Goal: Task Accomplishment & Management: Manage account settings

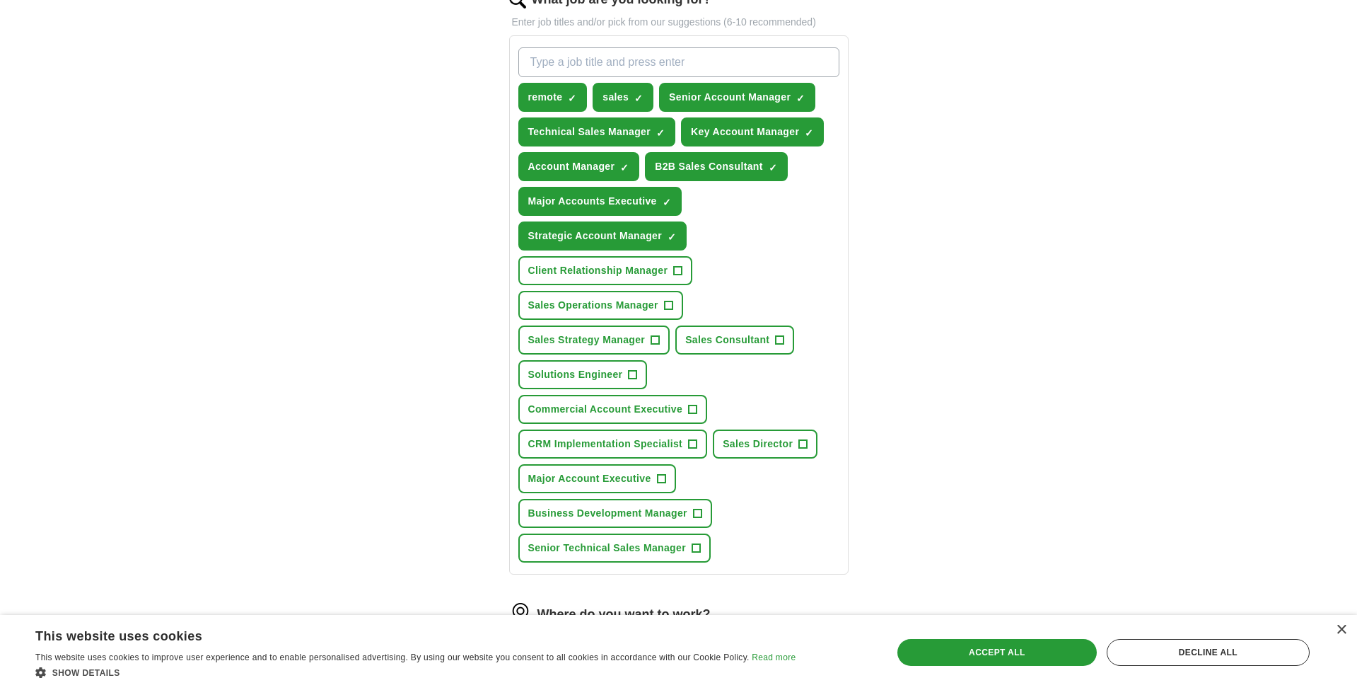
scroll to position [348, 0]
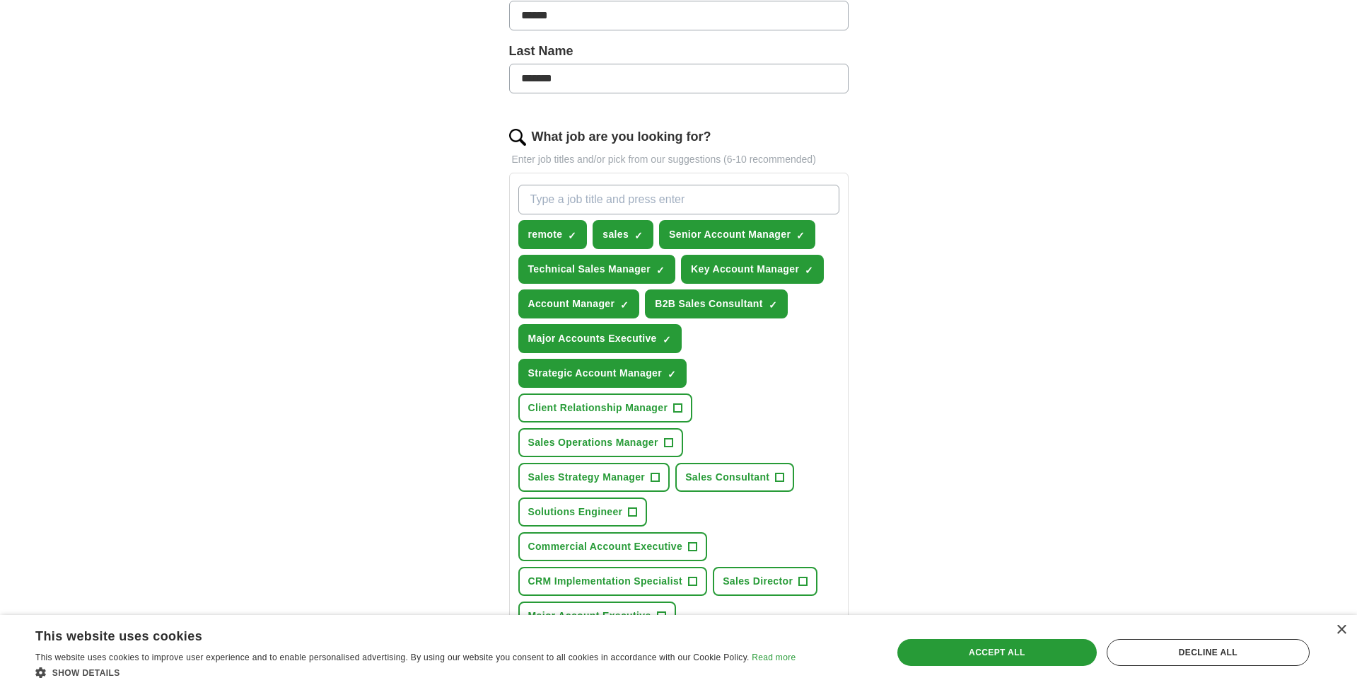
click at [0, 0] on span "×" at bounding box center [0, 0] width 0 height 0
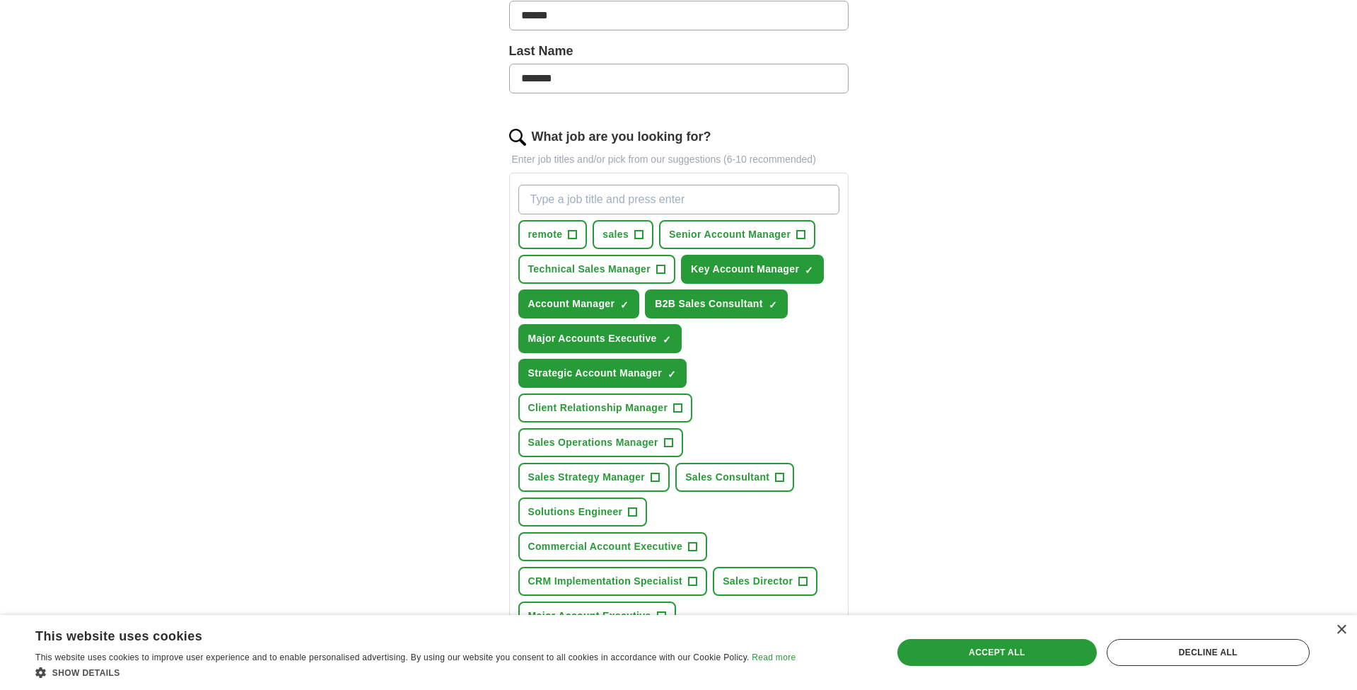
click at [0, 0] on span "×" at bounding box center [0, 0] width 0 height 0
click at [620, 303] on button "Account Manager ✓ ×" at bounding box center [579, 303] width 122 height 29
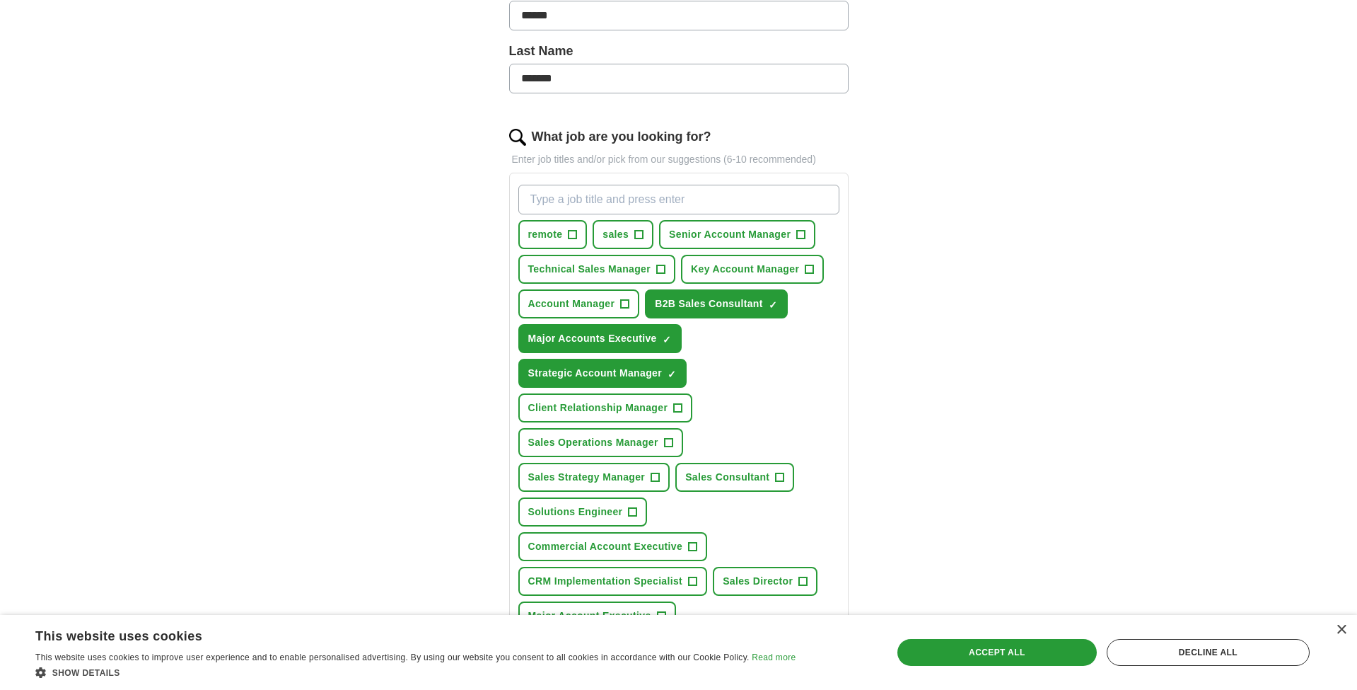
click at [0, 0] on span "×" at bounding box center [0, 0] width 0 height 0
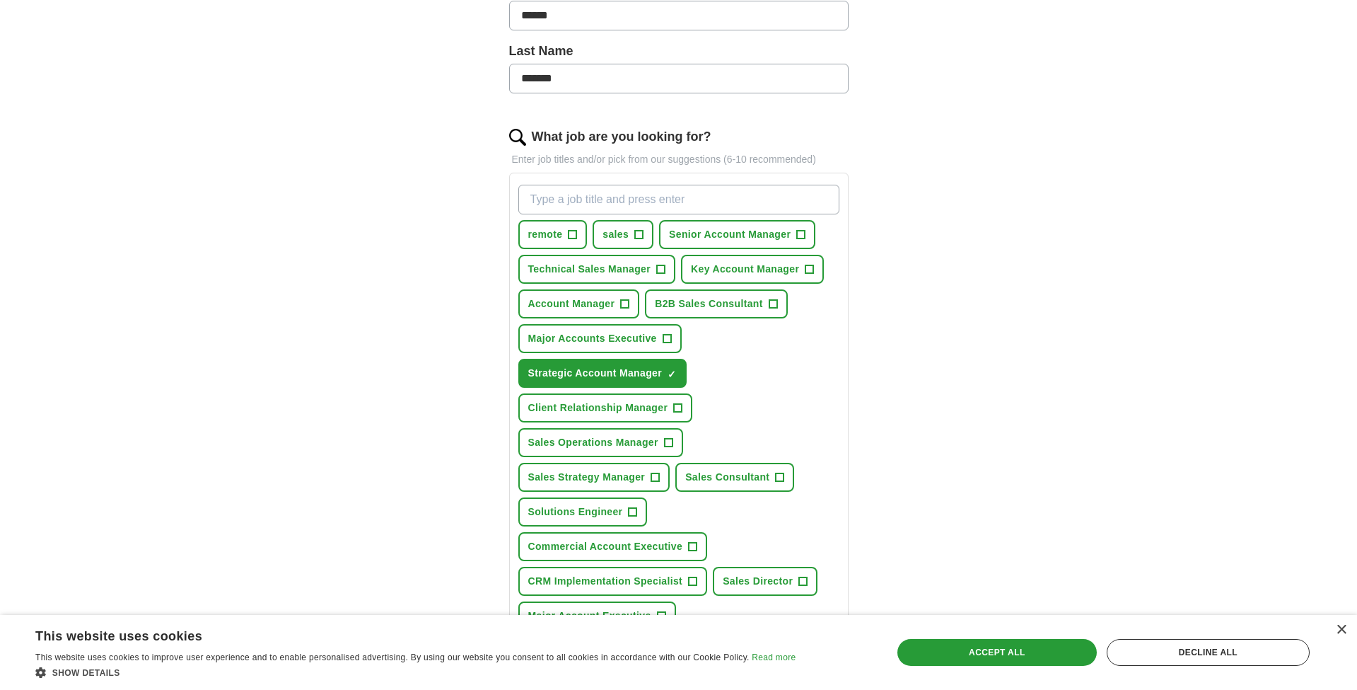
click at [0, 0] on span "×" at bounding box center [0, 0] width 0 height 0
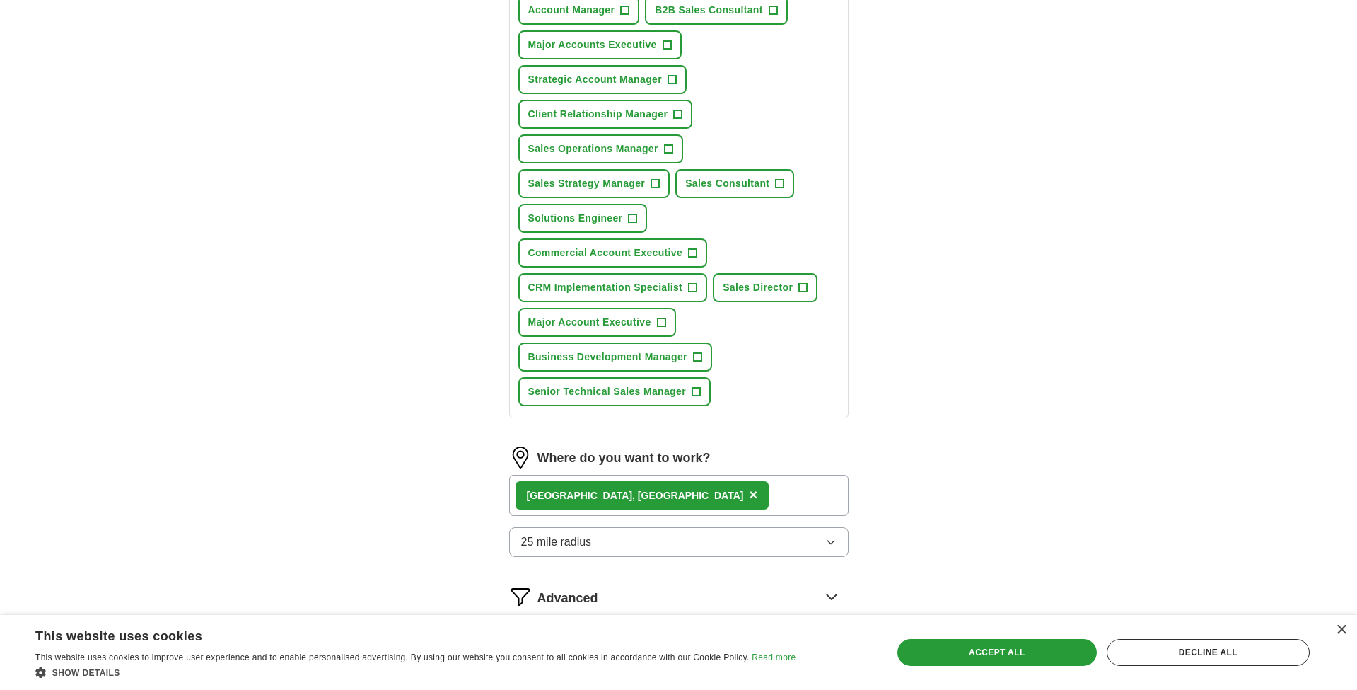
scroll to position [762, 0]
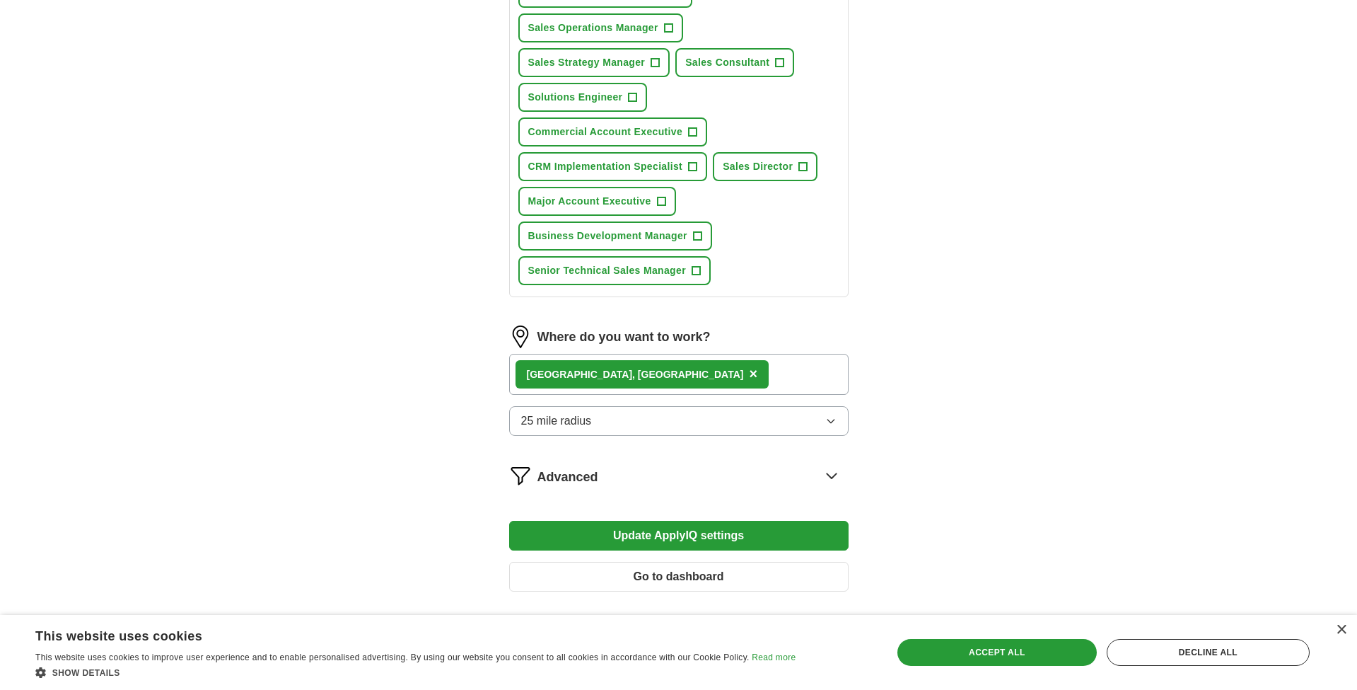
click at [749, 373] on span "×" at bounding box center [753, 374] width 8 height 16
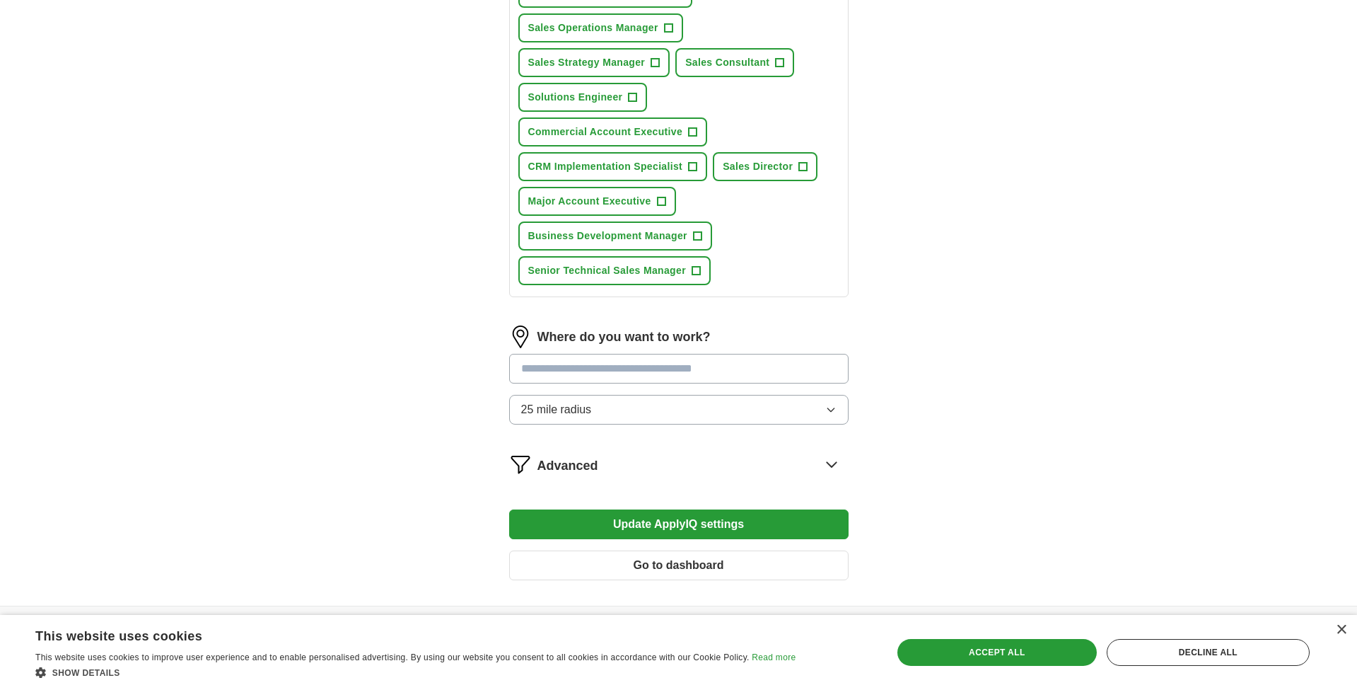
click at [616, 463] on div "Advanced" at bounding box center [693, 464] width 311 height 23
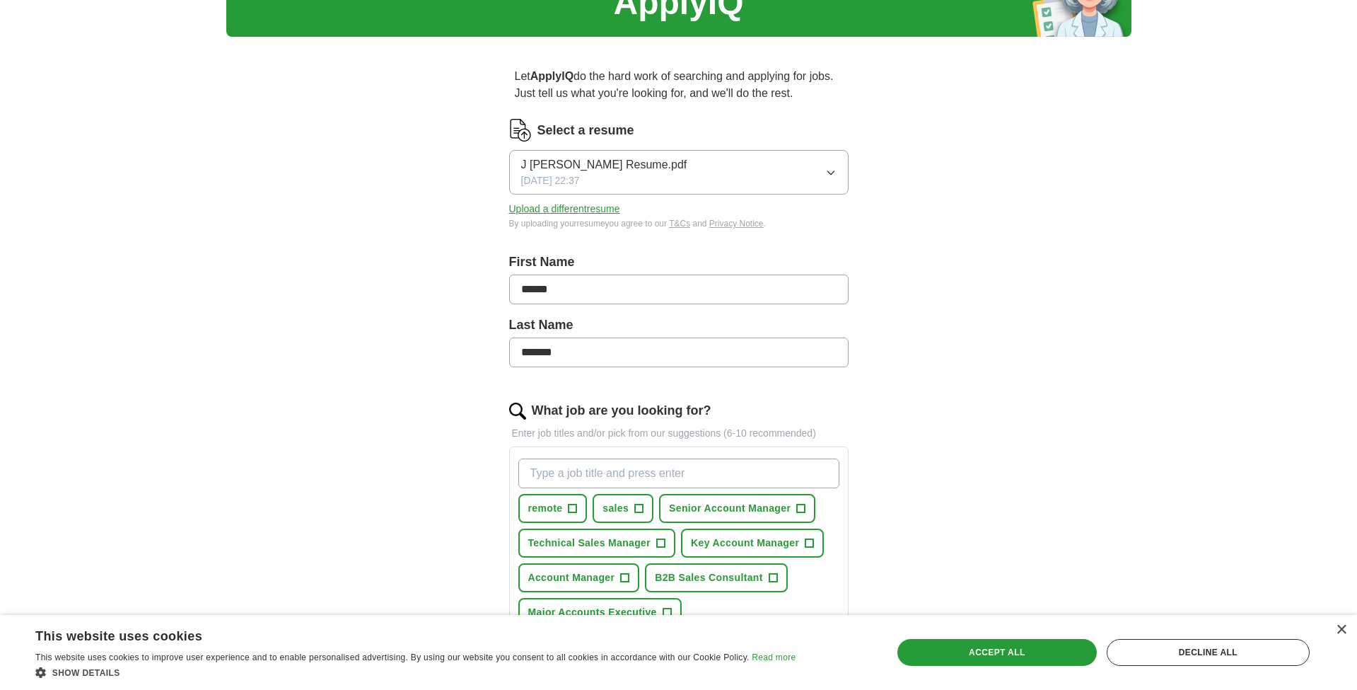
scroll to position [0, 0]
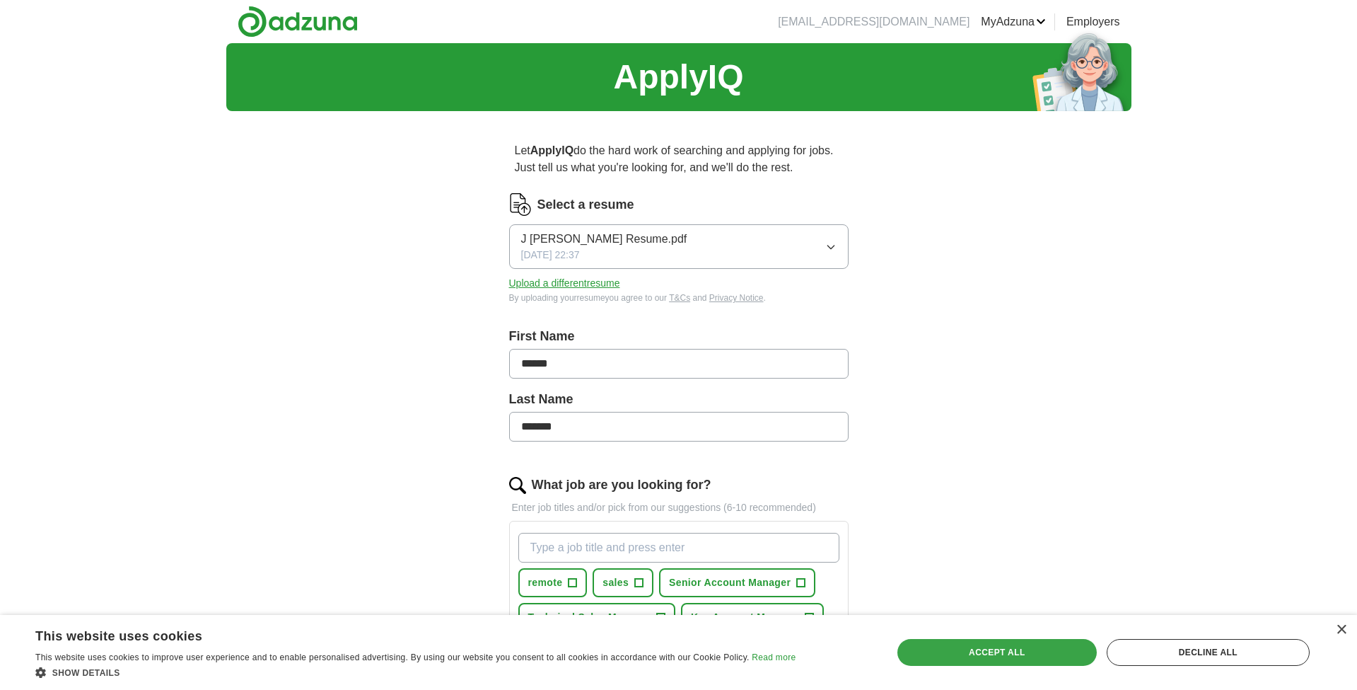
click at [972, 659] on div "Accept all" at bounding box center [996, 652] width 199 height 27
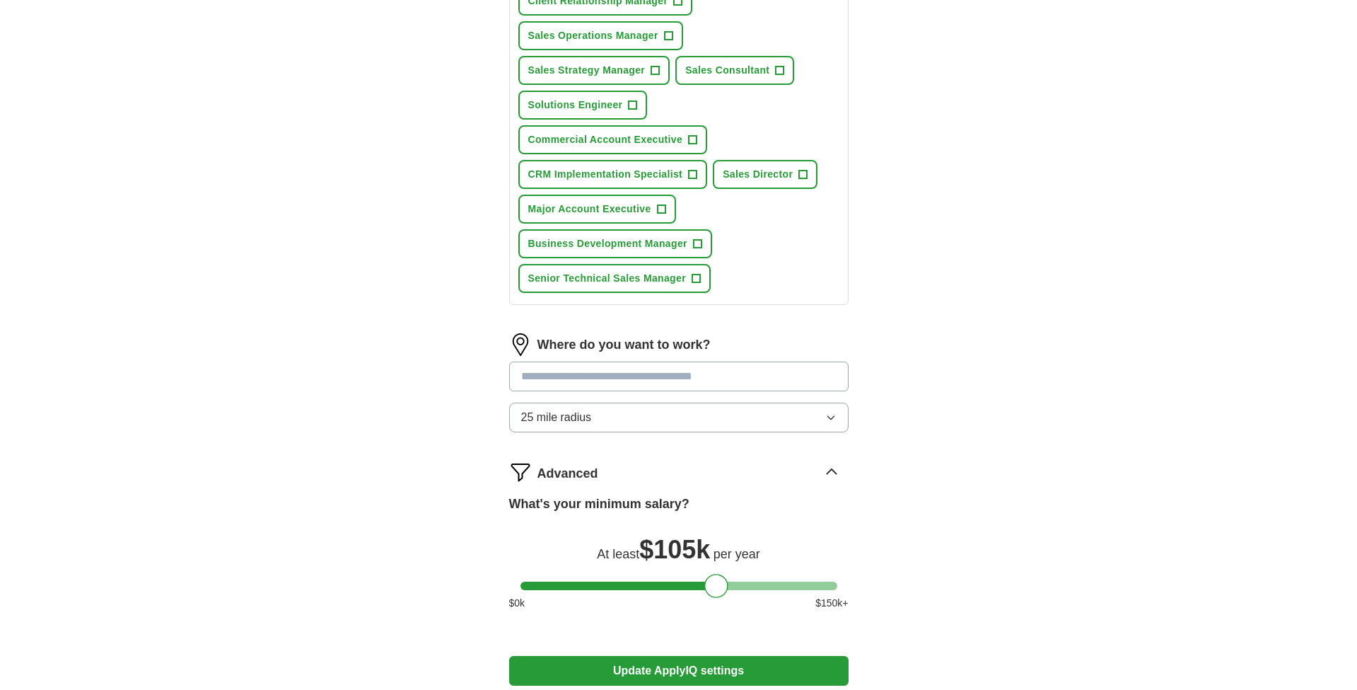
scroll to position [919, 0]
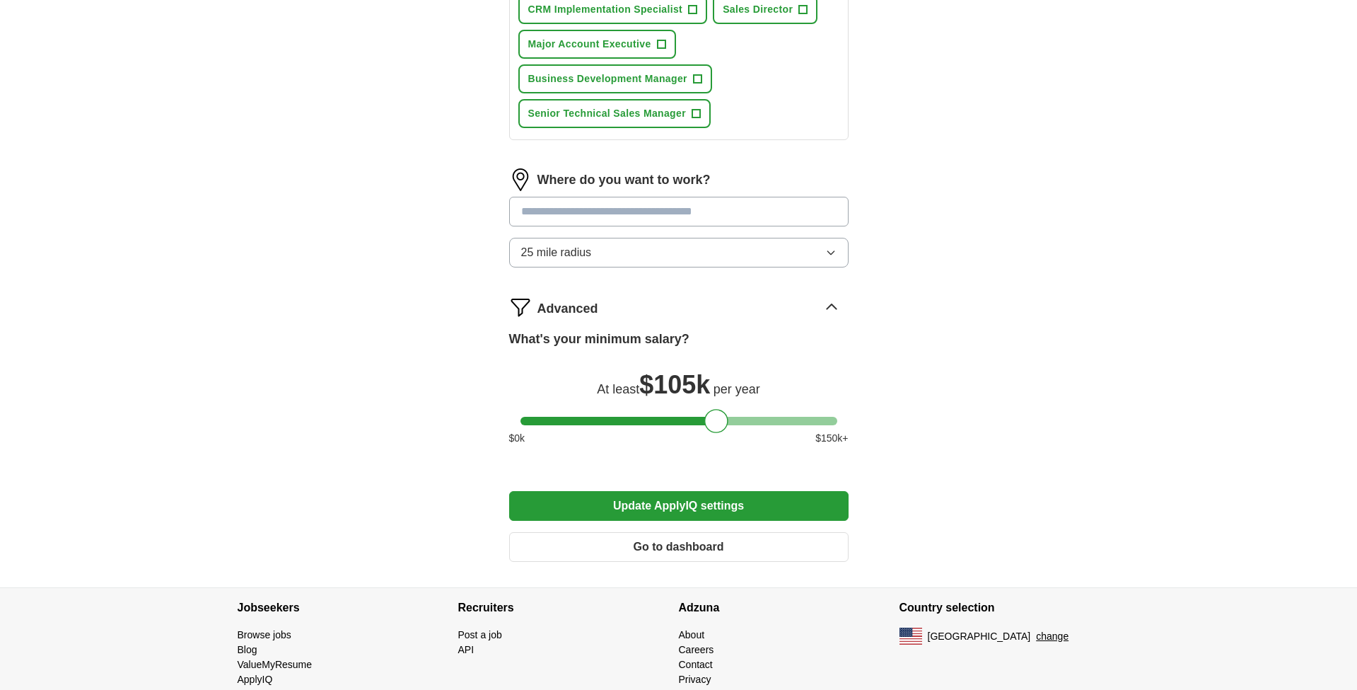
click at [644, 497] on button "Update ApplyIQ settings" at bounding box center [678, 506] width 339 height 30
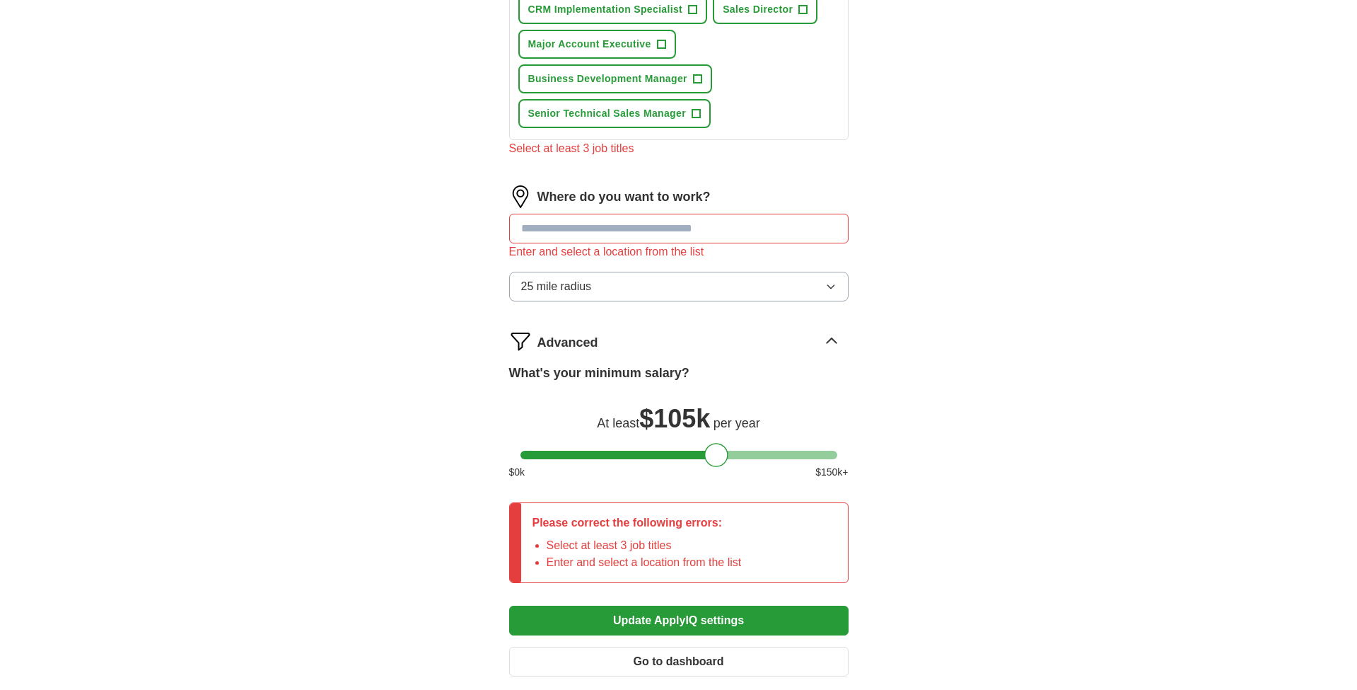
scroll to position [1074, 0]
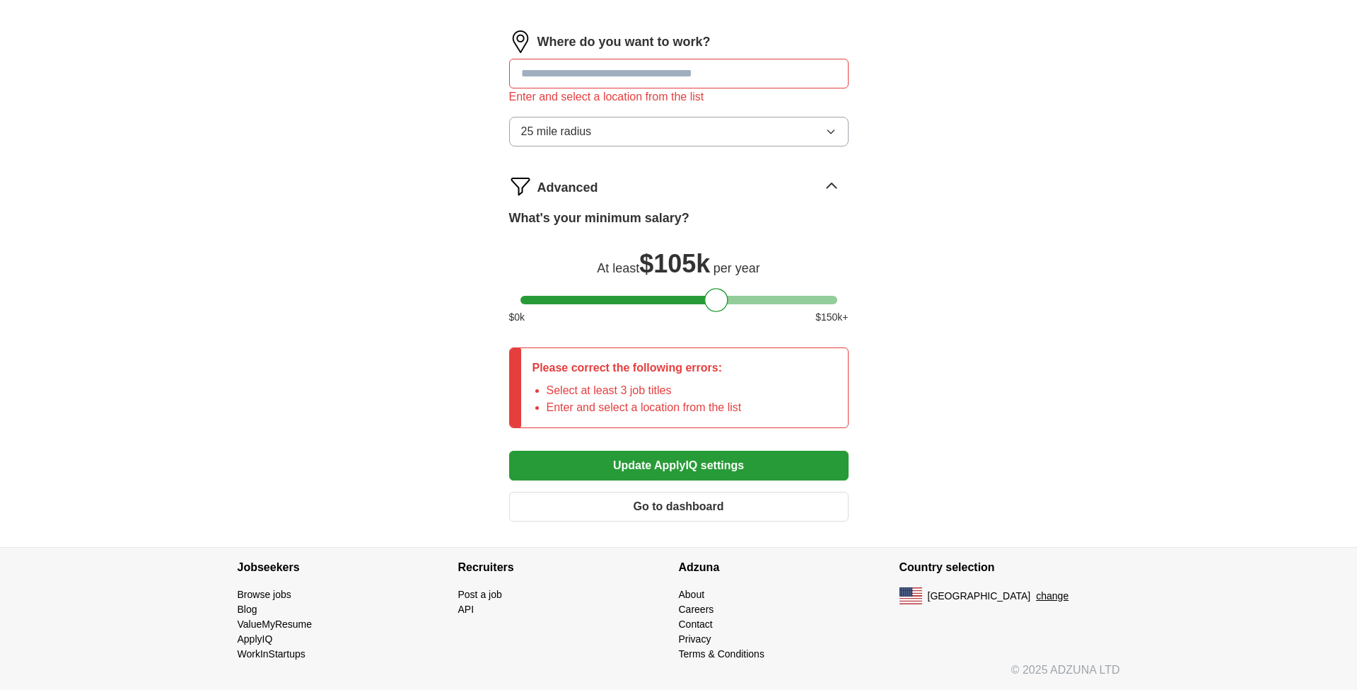
click at [658, 520] on button "Go to dashboard" at bounding box center [678, 507] width 339 height 30
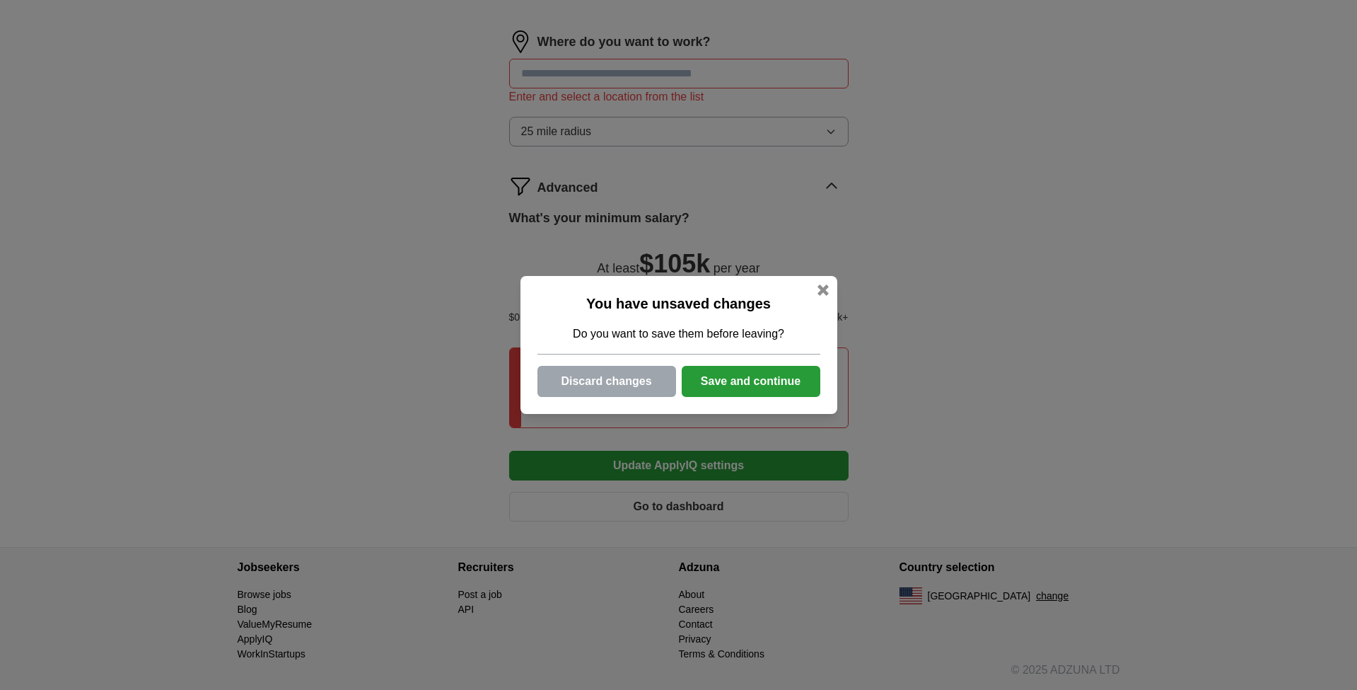
click at [721, 378] on button "Save and continue" at bounding box center [751, 381] width 139 height 31
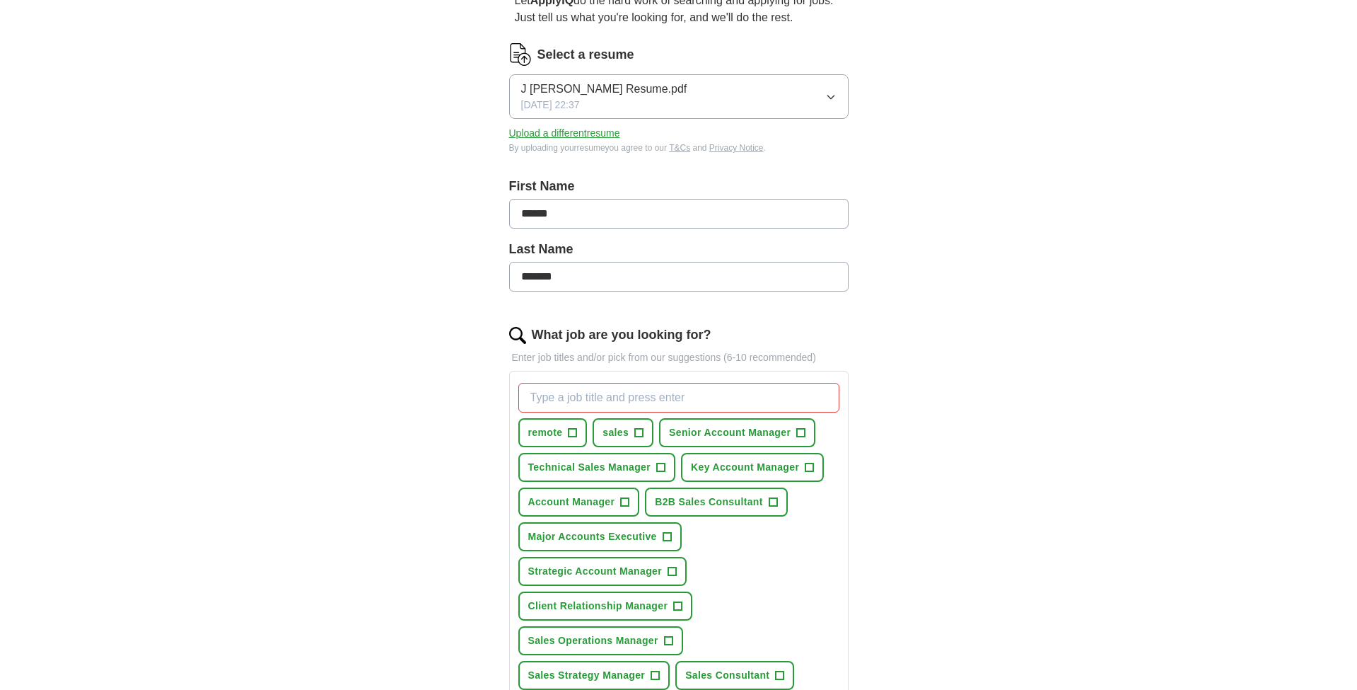
scroll to position [0, 0]
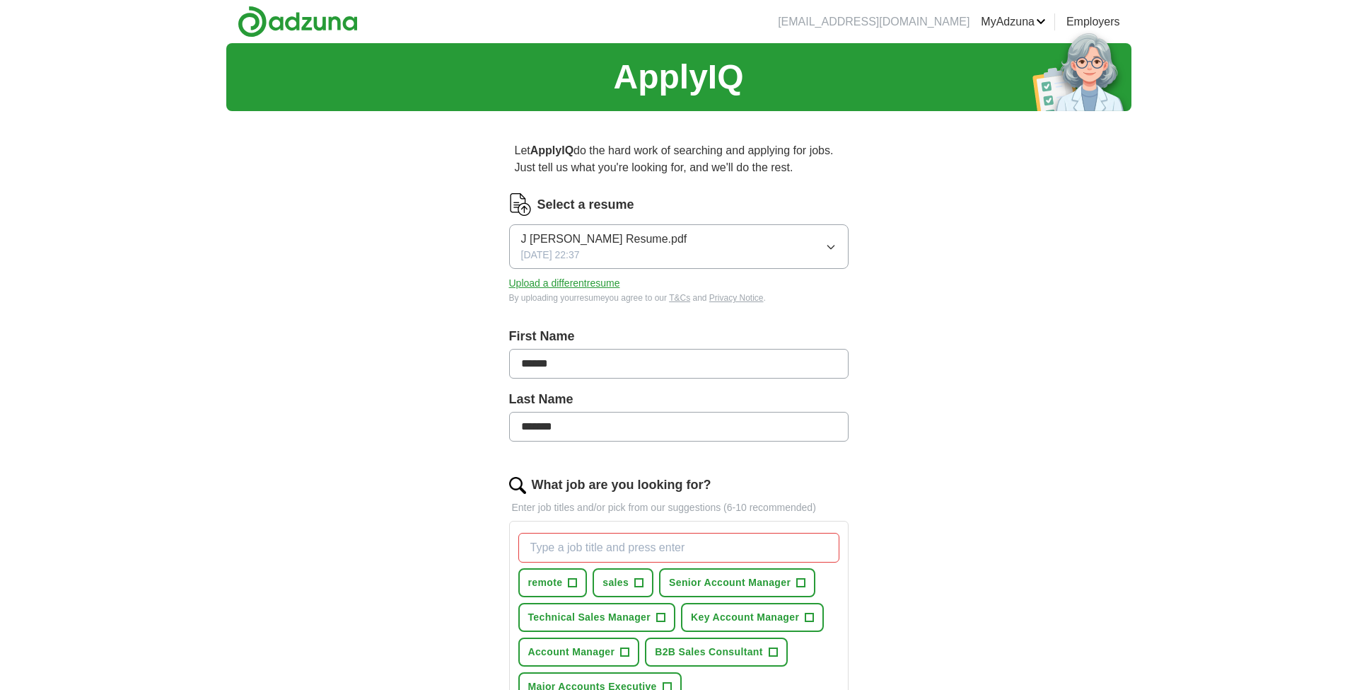
click at [0, 0] on link "Preferences" at bounding box center [0, 0] width 0 height 0
